Goal: Task Accomplishment & Management: Manage account settings

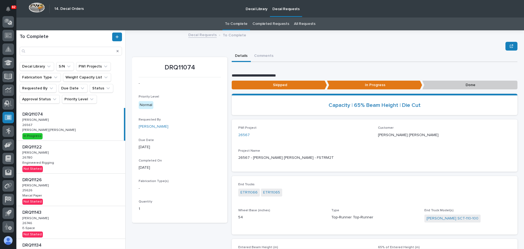
click at [73, 128] on div "DRQ11074 DRQ11074 [PERSON_NAME] [PERSON_NAME] 26567 26567 [PERSON_NAME] [PERSON…" at bounding box center [70, 124] width 108 height 33
click at [439, 84] on p "Done" at bounding box center [470, 85] width 95 height 9
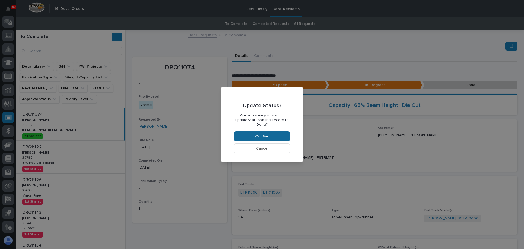
click at [272, 131] on button "Confirm" at bounding box center [262, 136] width 56 height 10
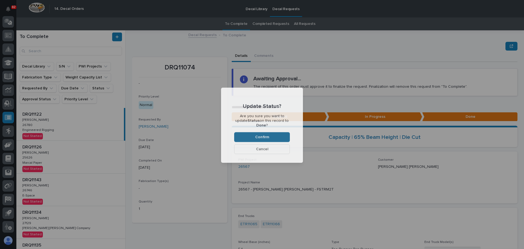
scroll to position [33, 0]
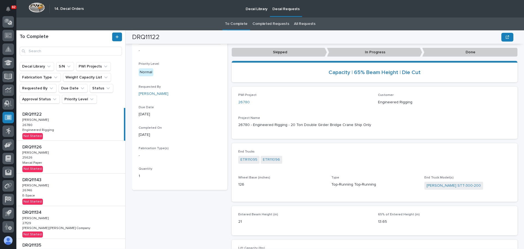
click at [87, 157] on div "DRQ11126 DRQ11126 [PERSON_NAME] [PERSON_NAME] 25626 25626 Marcal Paper Marcal P…" at bounding box center [70, 157] width 109 height 33
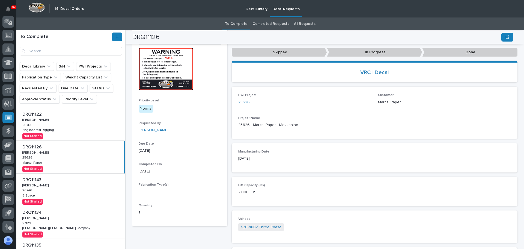
click at [84, 184] on div "DRQ11143 DRQ11143 [PERSON_NAME] [PERSON_NAME] 26746 26746 E-Space E-Space Not S…" at bounding box center [70, 189] width 109 height 33
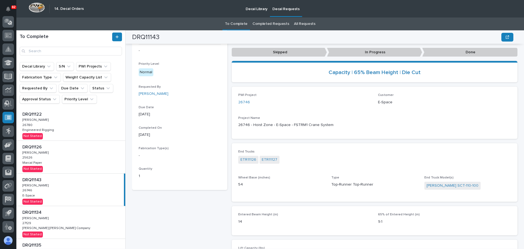
click at [92, 215] on div "DRQ11134 DRQ11134 [PERSON_NAME] [PERSON_NAME] 27129 27129 [PERSON_NAME] [PERSON…" at bounding box center [70, 222] width 109 height 33
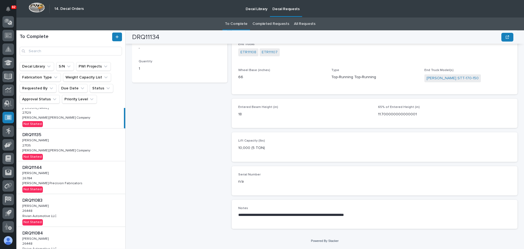
scroll to position [137, 0]
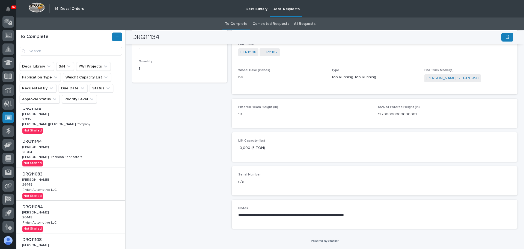
click at [83, 155] on div "DRQ11144 DRQ11144 [PERSON_NAME] [PERSON_NAME] 26784 26784 [PERSON_NAME] Precisi…" at bounding box center [70, 151] width 109 height 33
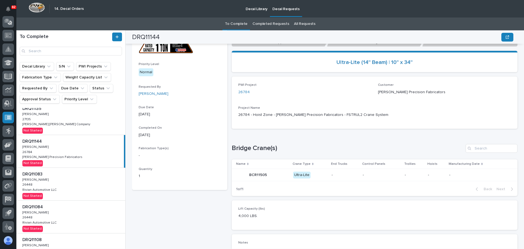
scroll to position [72, 0]
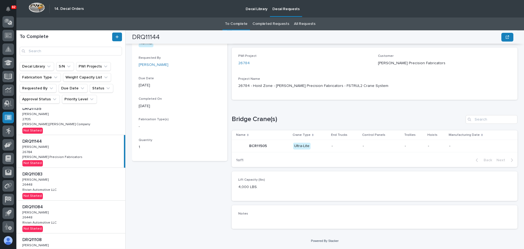
click at [81, 178] on div "DRQ11083 DRQ11083 [PERSON_NAME] [PERSON_NAME] 26448 26448 Rivian Automotive LLC…" at bounding box center [70, 184] width 109 height 33
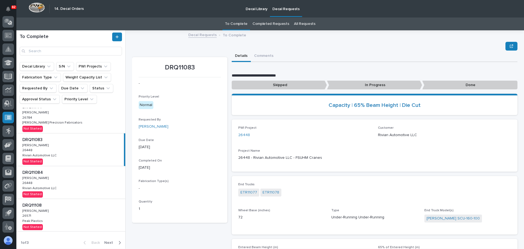
scroll to position [172, 0]
click at [81, 215] on div "DRQ11108 DRQ11108 [PERSON_NAME] [PERSON_NAME] 26571 26571 Peak Plastics Peak Pl…" at bounding box center [70, 214] width 109 height 33
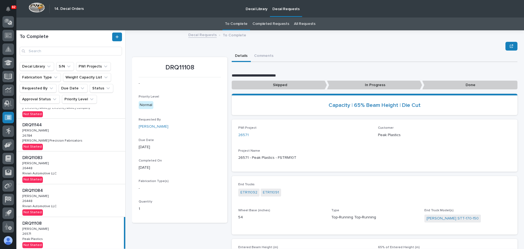
scroll to position [145, 0]
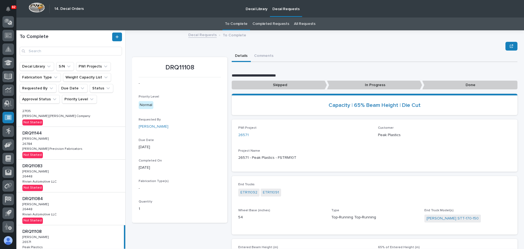
click at [427, 244] on div "Entered Beam Height (in) 14 65% of Entered Height (in) 9.1" at bounding box center [375, 253] width 286 height 29
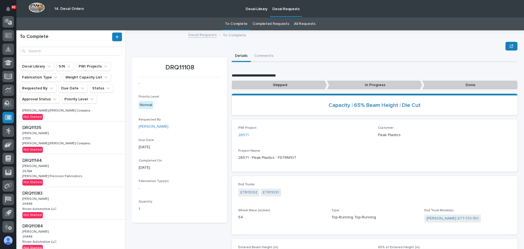
scroll to position [90, 0]
